Goal: Check status: Check status

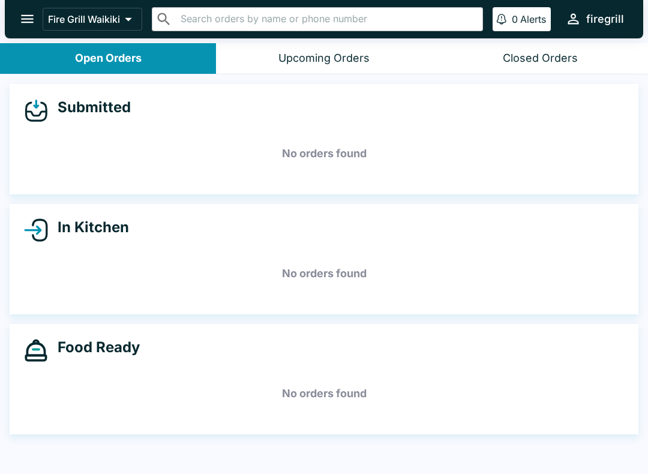
click at [535, 73] on button "Closed Orders" at bounding box center [540, 58] width 216 height 31
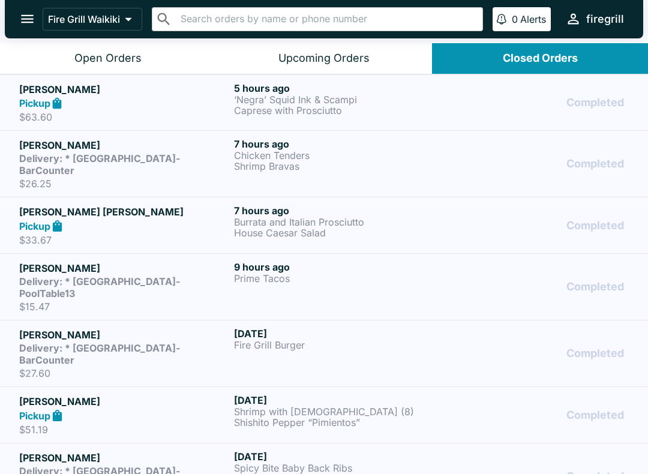
click at [280, 103] on p "‘Negra’ Squid Ink & Scampi" at bounding box center [339, 99] width 210 height 11
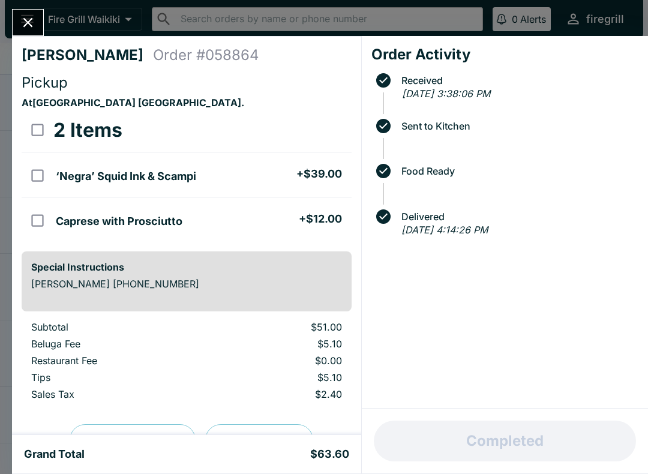
click at [33, 20] on icon "Close" at bounding box center [28, 22] width 16 height 16
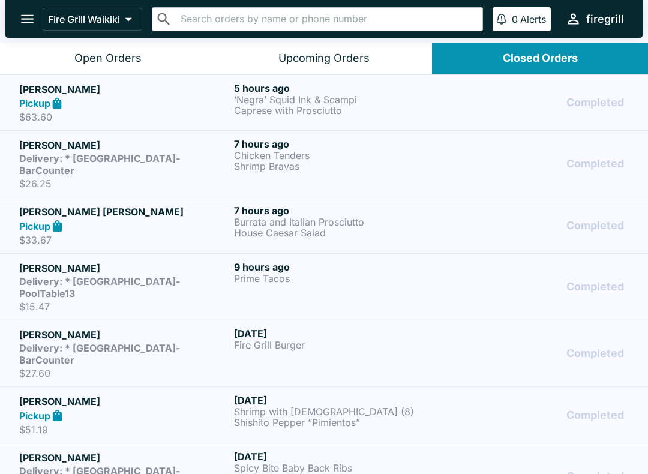
click at [148, 155] on strong "Delivery: * [GEOGRAPHIC_DATA]-BarCounter" at bounding box center [99, 164] width 161 height 24
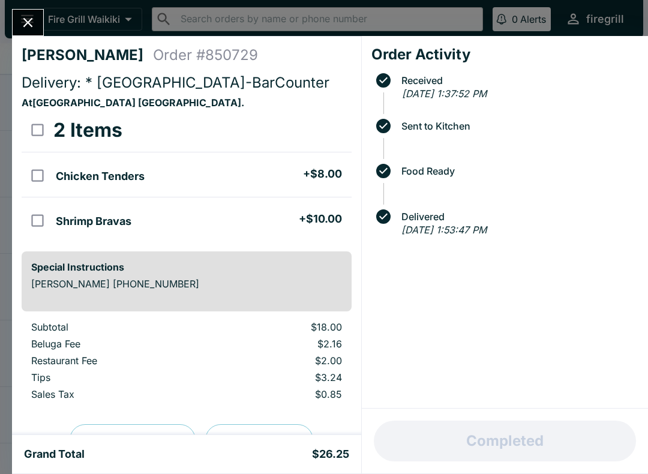
click at [29, 16] on icon "Close" at bounding box center [28, 22] width 16 height 16
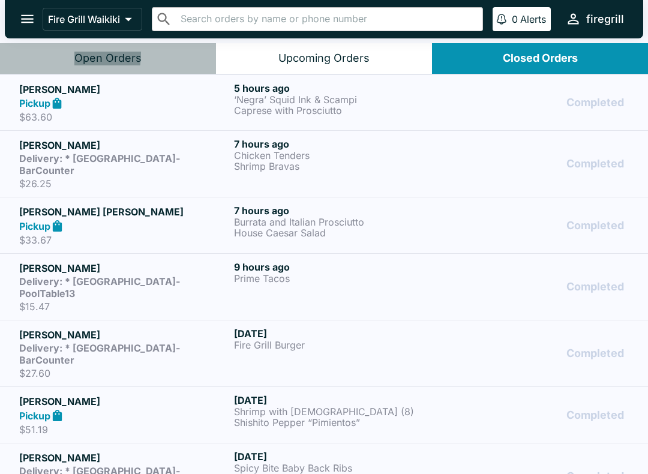
click at [35, 53] on button "Open Orders" at bounding box center [108, 58] width 216 height 31
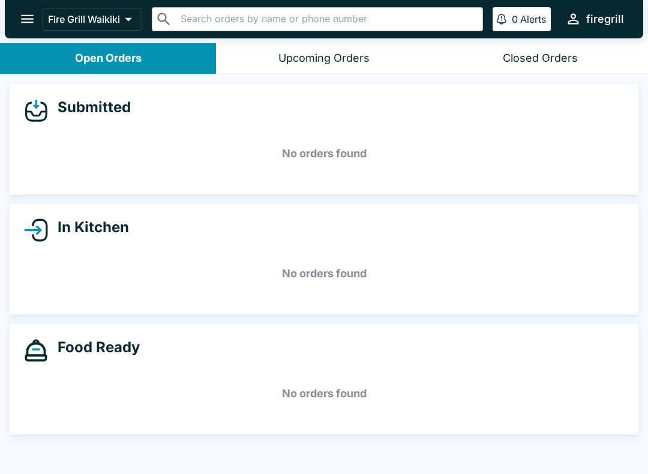
click at [292, 73] on button "Upcoming Orders" at bounding box center [324, 58] width 216 height 31
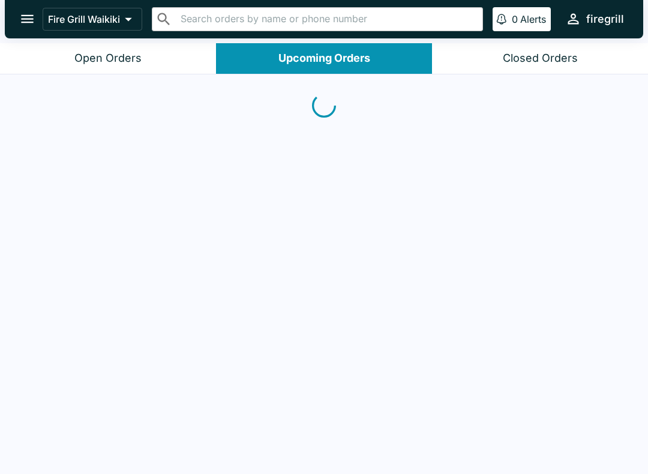
click at [297, 77] on div at bounding box center [324, 275] width 648 height 402
click at [276, 84] on div "No orders found" at bounding box center [324, 275] width 648 height 402
click at [495, 50] on button "Closed Orders" at bounding box center [540, 58] width 216 height 31
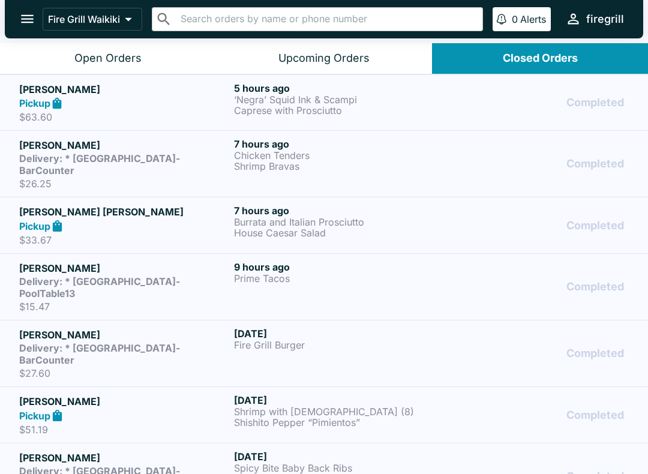
click at [494, 50] on button "Closed Orders" at bounding box center [540, 58] width 216 height 31
click at [515, 66] on button "Closed Orders" at bounding box center [540, 58] width 216 height 31
click at [75, 70] on button "Open Orders" at bounding box center [108, 58] width 216 height 31
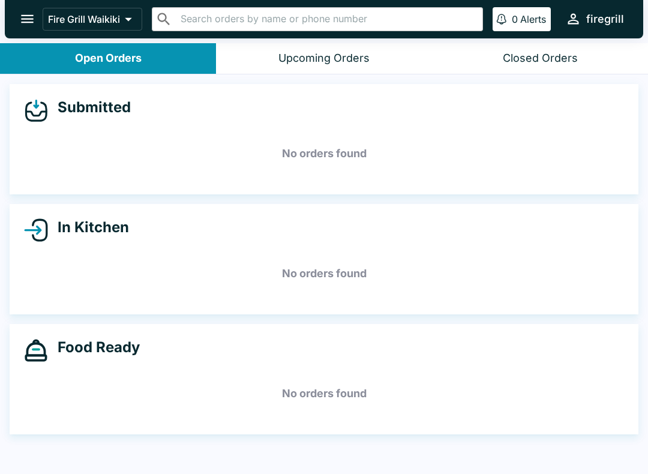
scroll to position [2, 0]
